Goal: Find specific fact

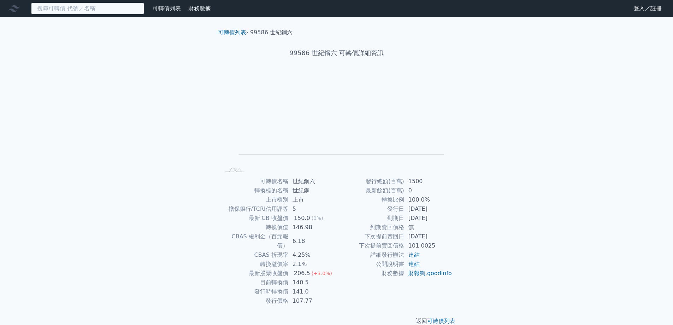
click at [65, 8] on input at bounding box center [87, 8] width 113 height 12
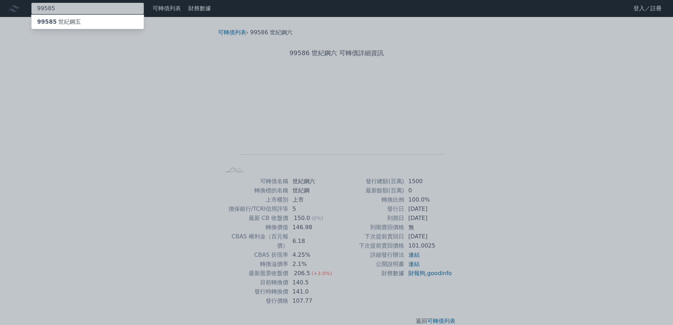
type input "99585"
click at [72, 17] on div "99585 世紀鋼五" at bounding box center [87, 22] width 112 height 14
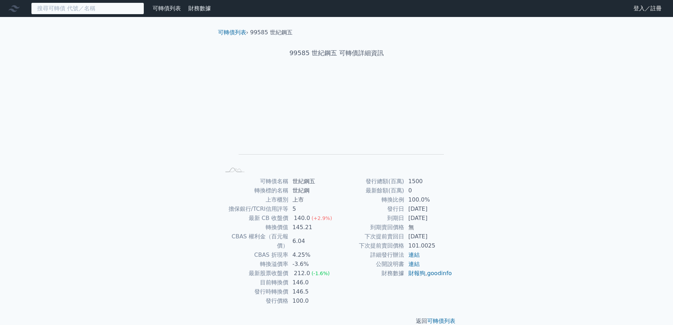
click at [96, 8] on input at bounding box center [87, 8] width 113 height 12
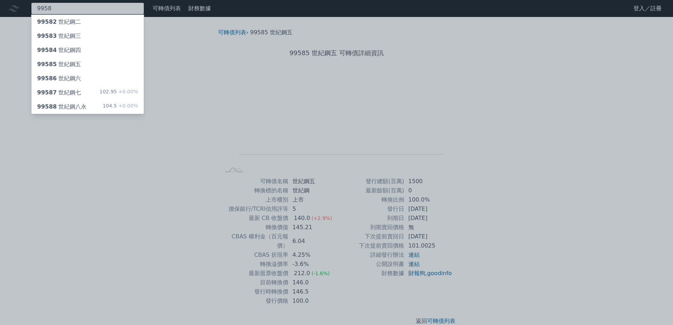
type input "9958"
click at [92, 100] on div "99588 世紀鋼八永 104.5 +0.00%" at bounding box center [87, 107] width 112 height 14
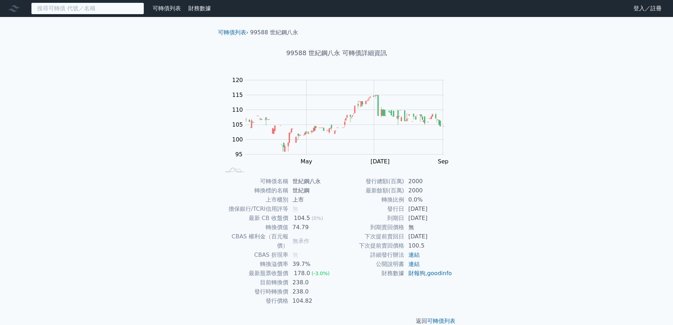
click at [76, 8] on input at bounding box center [87, 8] width 113 height 12
